Goal: Find specific page/section

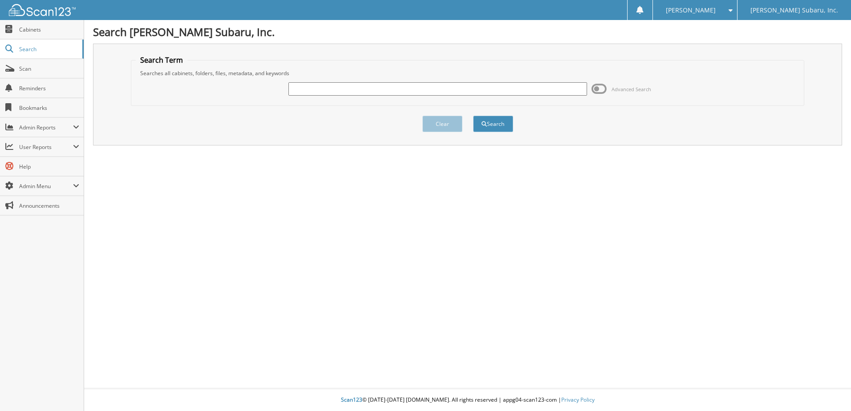
click at [302, 93] on input "text" at bounding box center [437, 88] width 299 height 13
type input "285944"
click at [473, 116] on button "Search" at bounding box center [493, 124] width 40 height 16
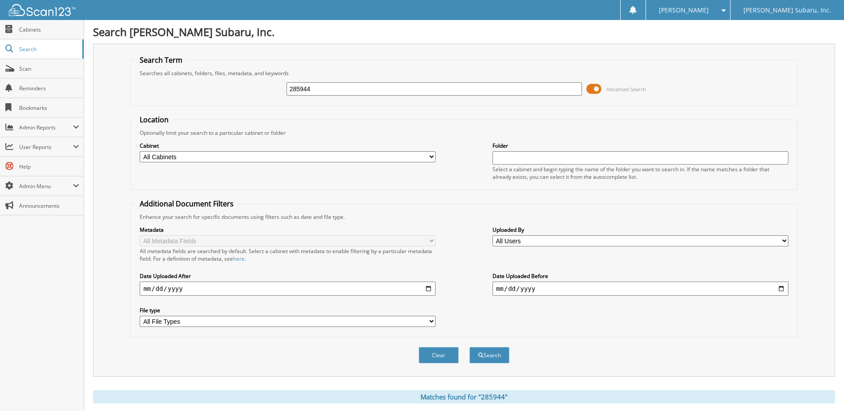
click at [591, 90] on span at bounding box center [593, 88] width 15 height 13
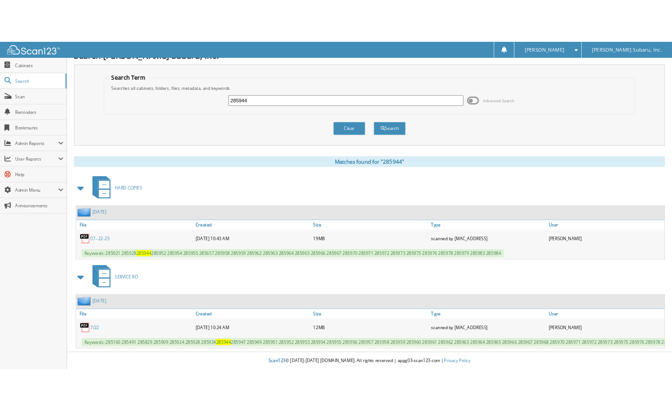
scroll to position [22, 0]
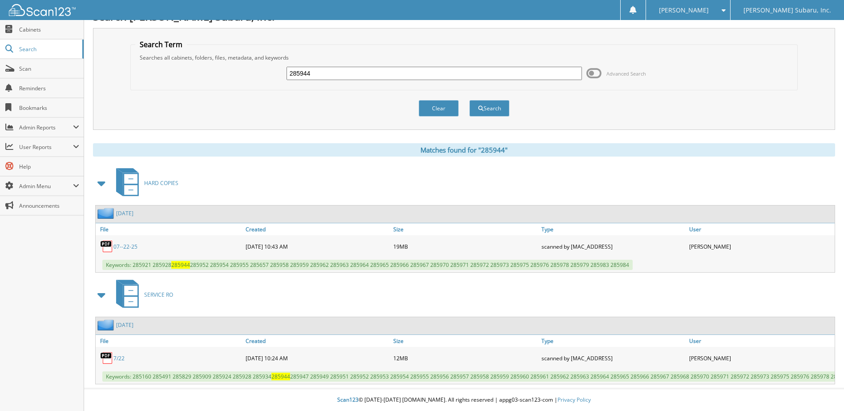
click at [125, 243] on link "07--22-25" at bounding box center [125, 247] width 24 height 8
